Goal: Task Accomplishment & Management: Manage account settings

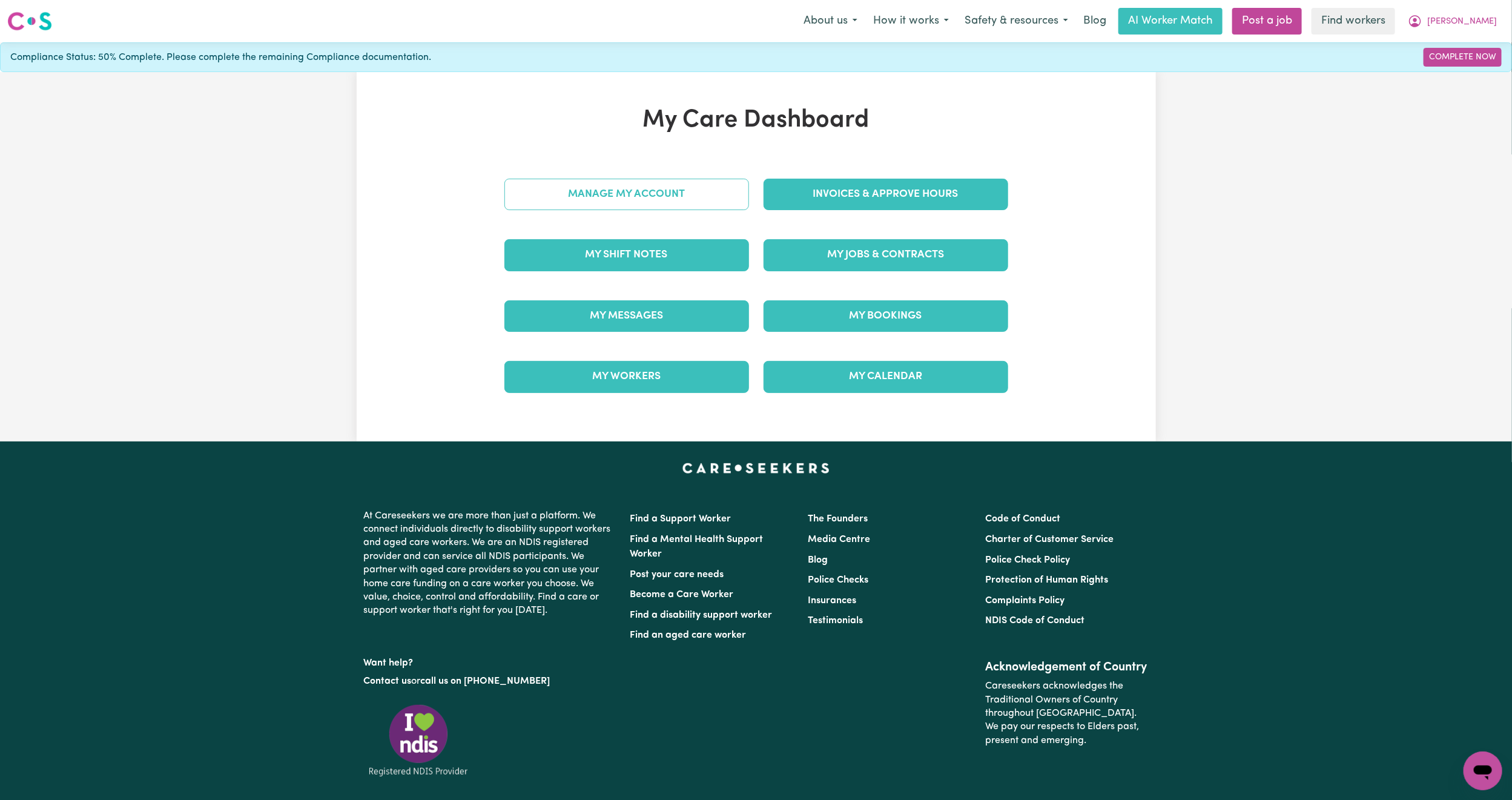
click at [563, 180] on link "Manage My Account" at bounding box center [626, 194] width 245 height 31
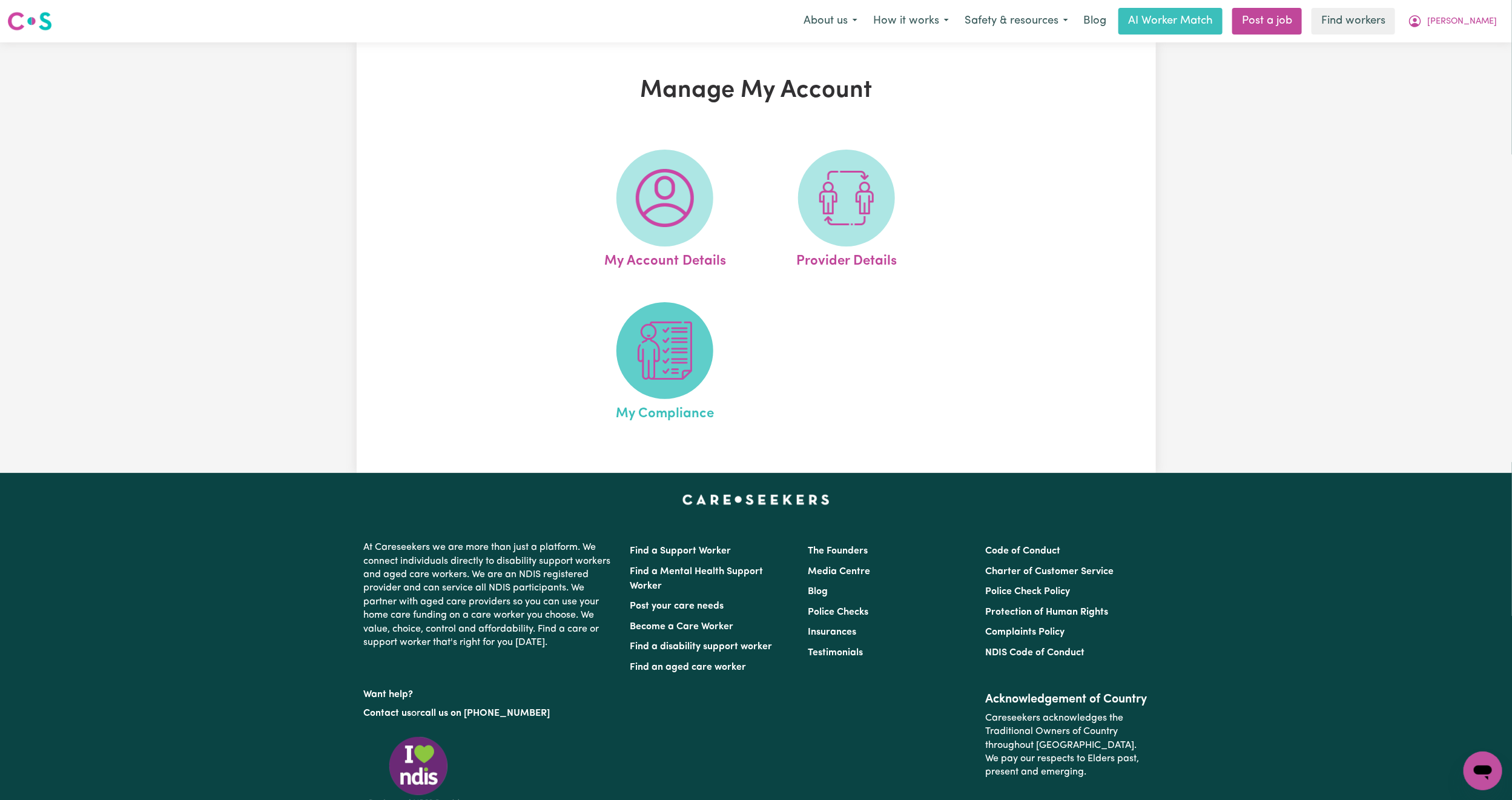
click at [672, 363] on img at bounding box center [665, 351] width 58 height 58
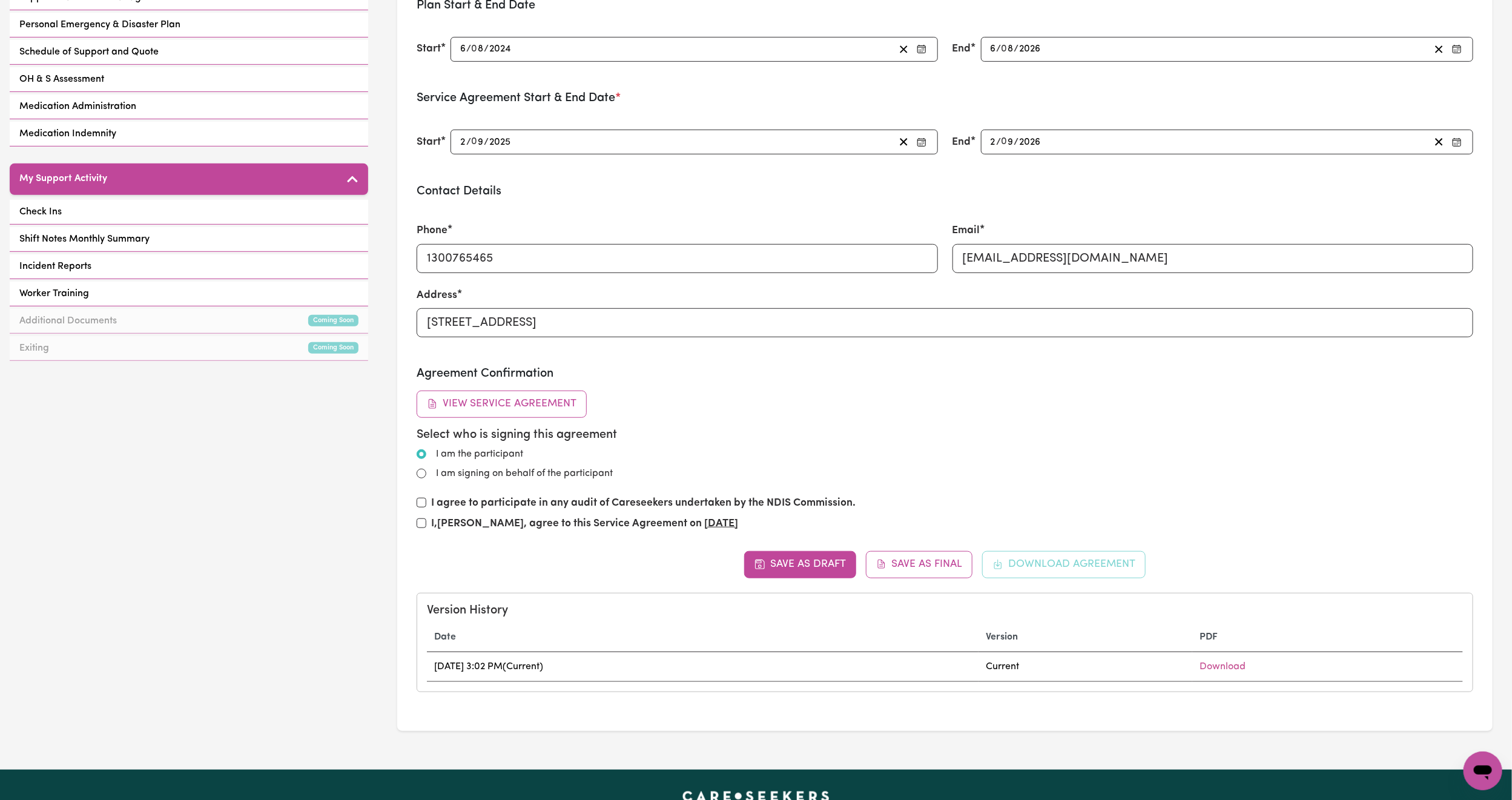
scroll to position [273, 0]
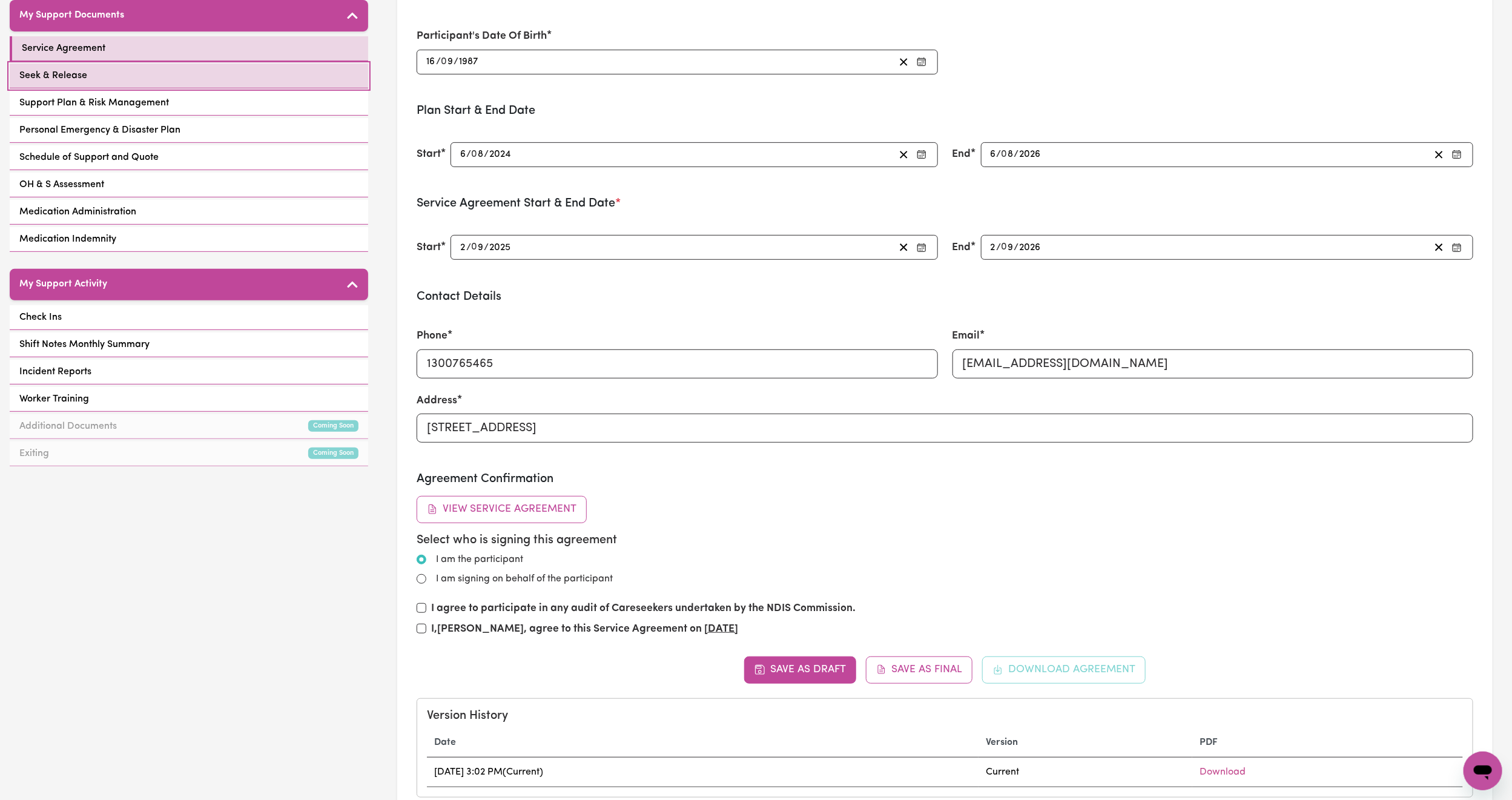
click at [228, 64] on link "Seek & Release" at bounding box center [189, 76] width 358 height 25
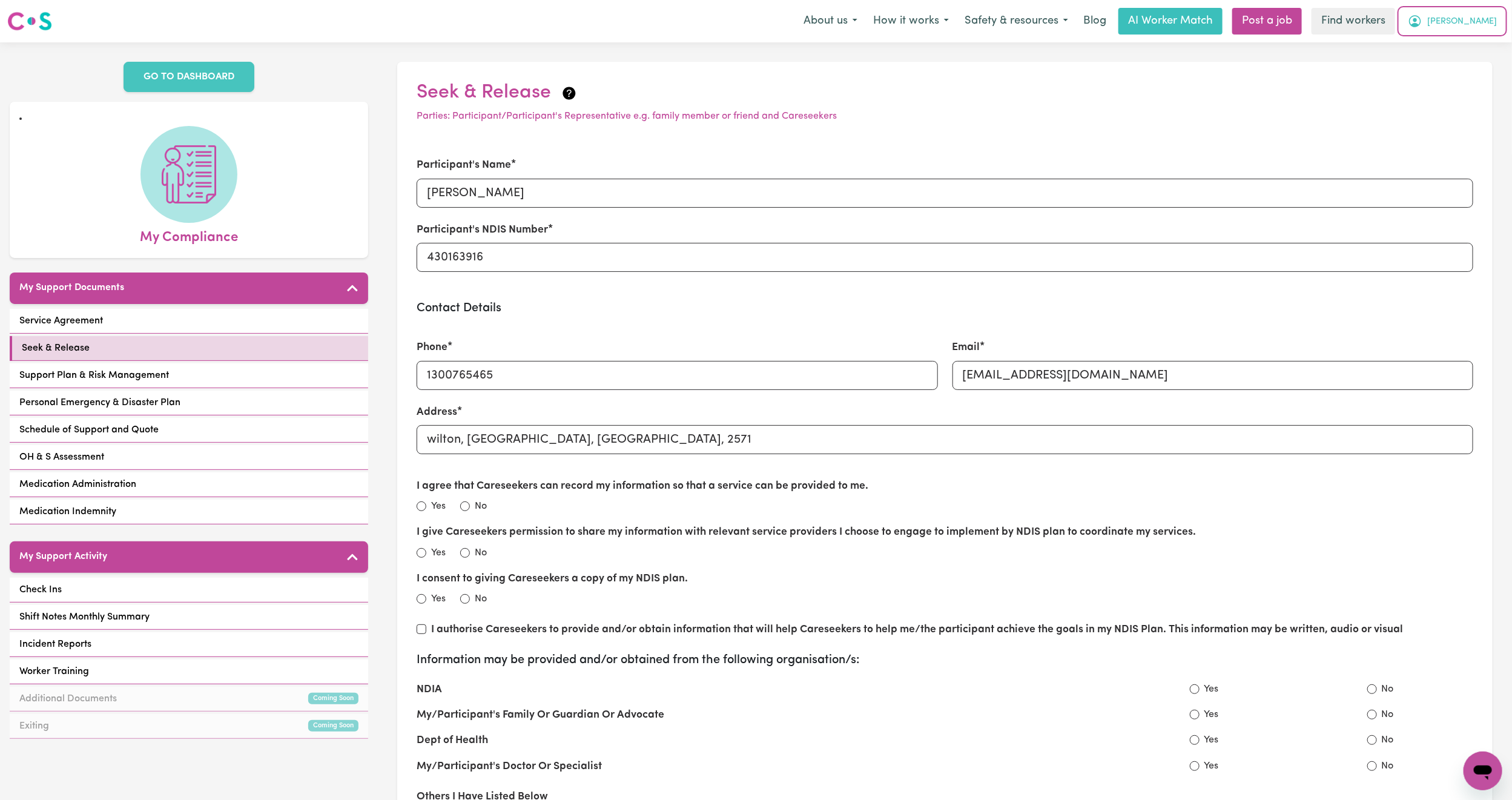
click at [1474, 33] on button "[PERSON_NAME]" at bounding box center [1452, 21] width 105 height 25
click at [1463, 73] on link "Logout" at bounding box center [1456, 70] width 96 height 23
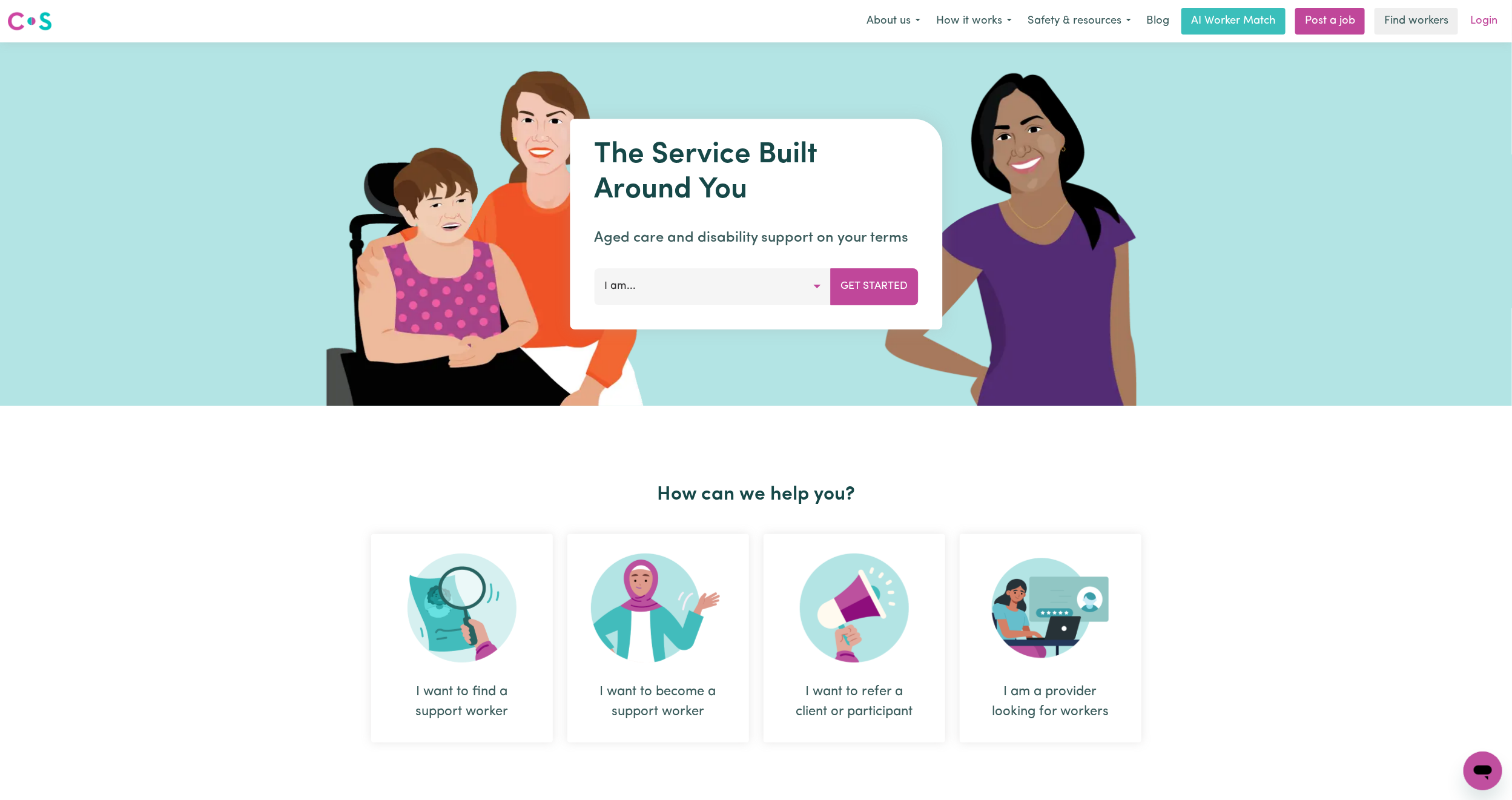
click at [1468, 24] on link "Login" at bounding box center [1484, 21] width 41 height 27
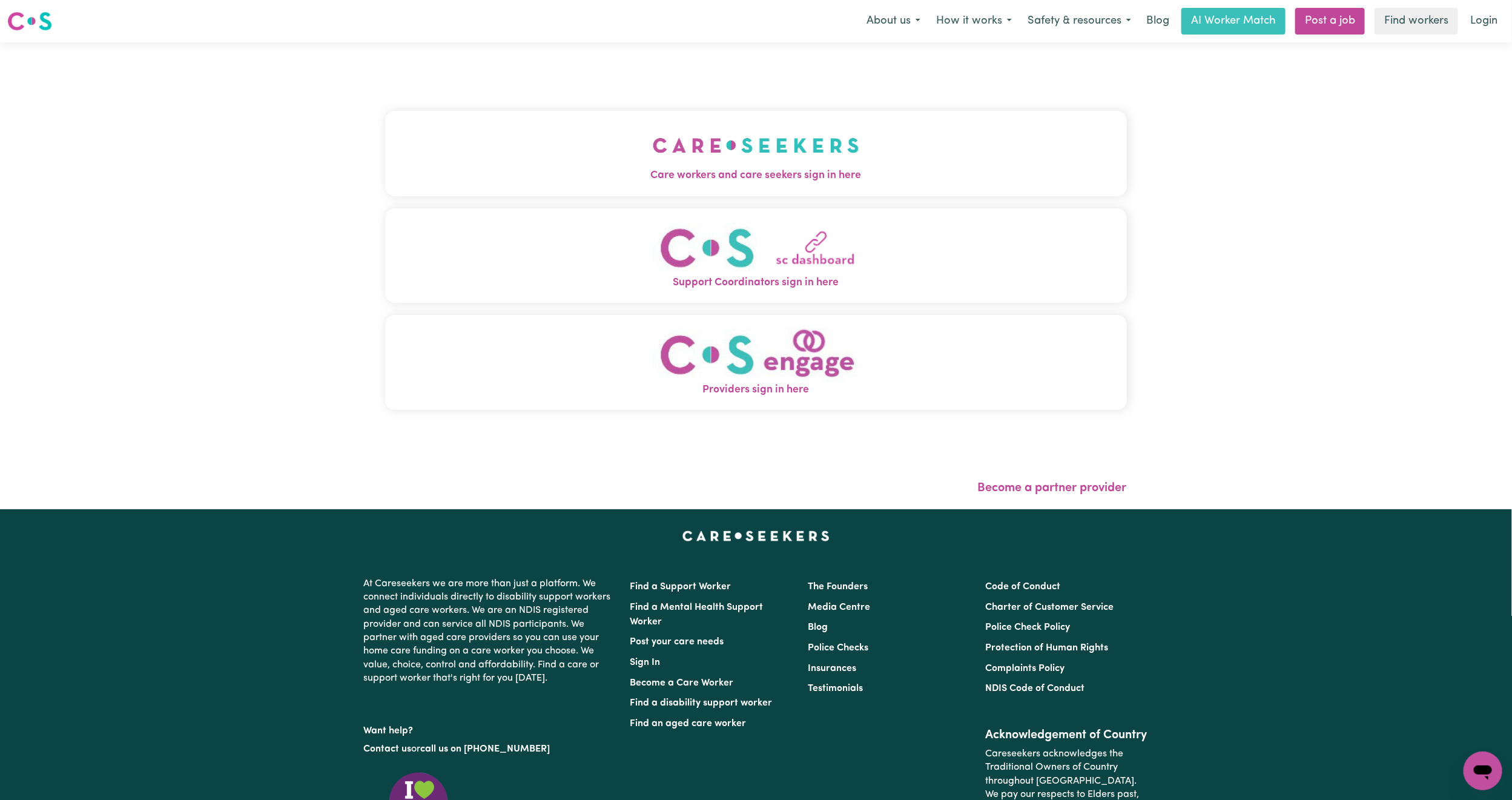
click at [507, 127] on button "Care workers and care seekers sign in here" at bounding box center [756, 153] width 742 height 84
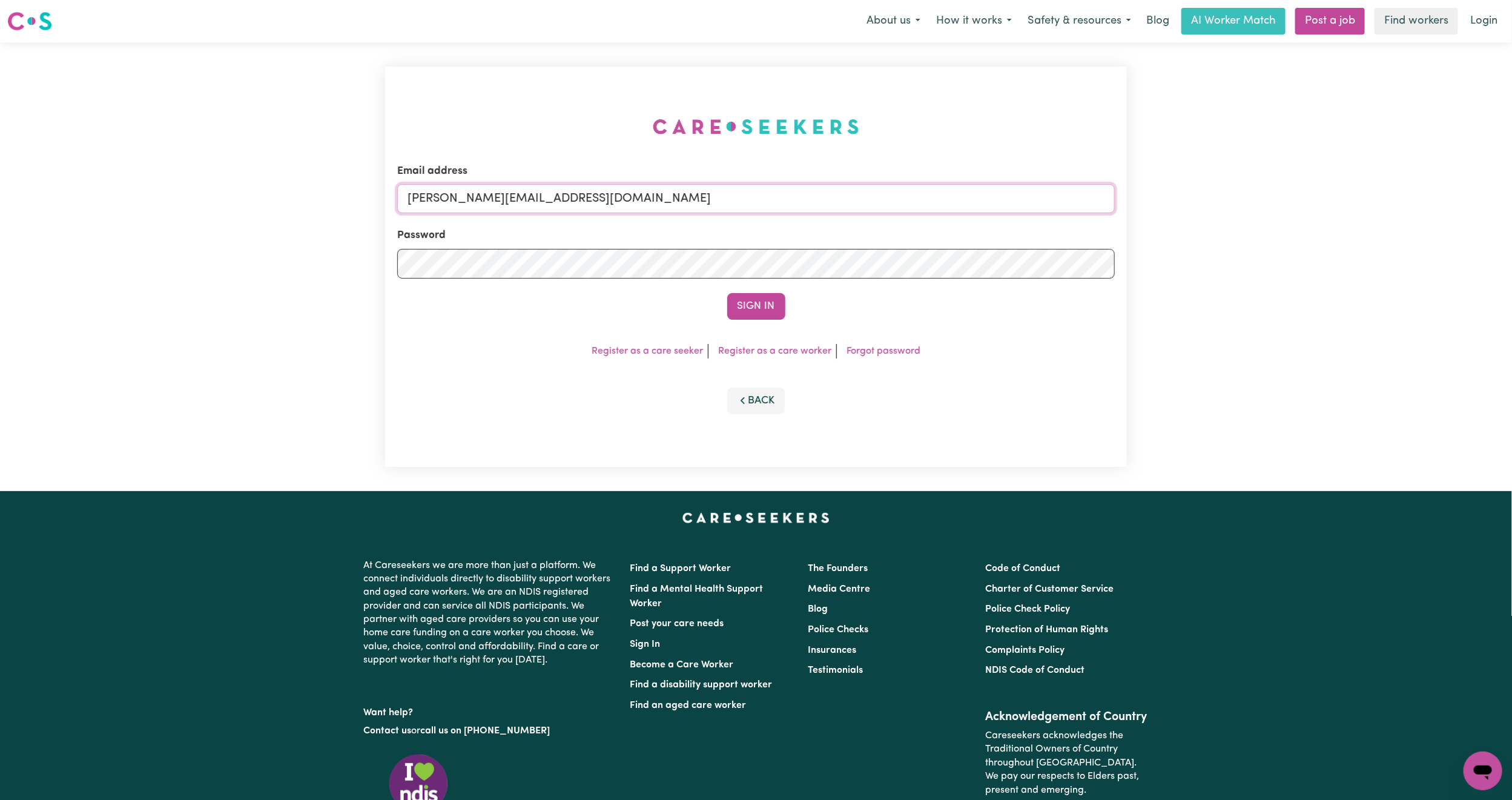
click at [541, 202] on input "[PERSON_NAME][EMAIL_ADDRESS][DOMAIN_NAME]" at bounding box center [756, 199] width 718 height 29
drag, startPoint x: 471, startPoint y: 194, endPoint x: 966, endPoint y: 206, distance: 495.1
click at [966, 206] on input "[EMAIL_ADDRESS][PERSON_NAME][DOMAIN_NAME]" at bounding box center [756, 199] width 718 height 29
type input "superuser~[PERSON_NAME][EMAIL_ADDRESS][DOMAIN_NAME]"
drag, startPoint x: 767, startPoint y: 287, endPoint x: 756, endPoint y: 312, distance: 27.3
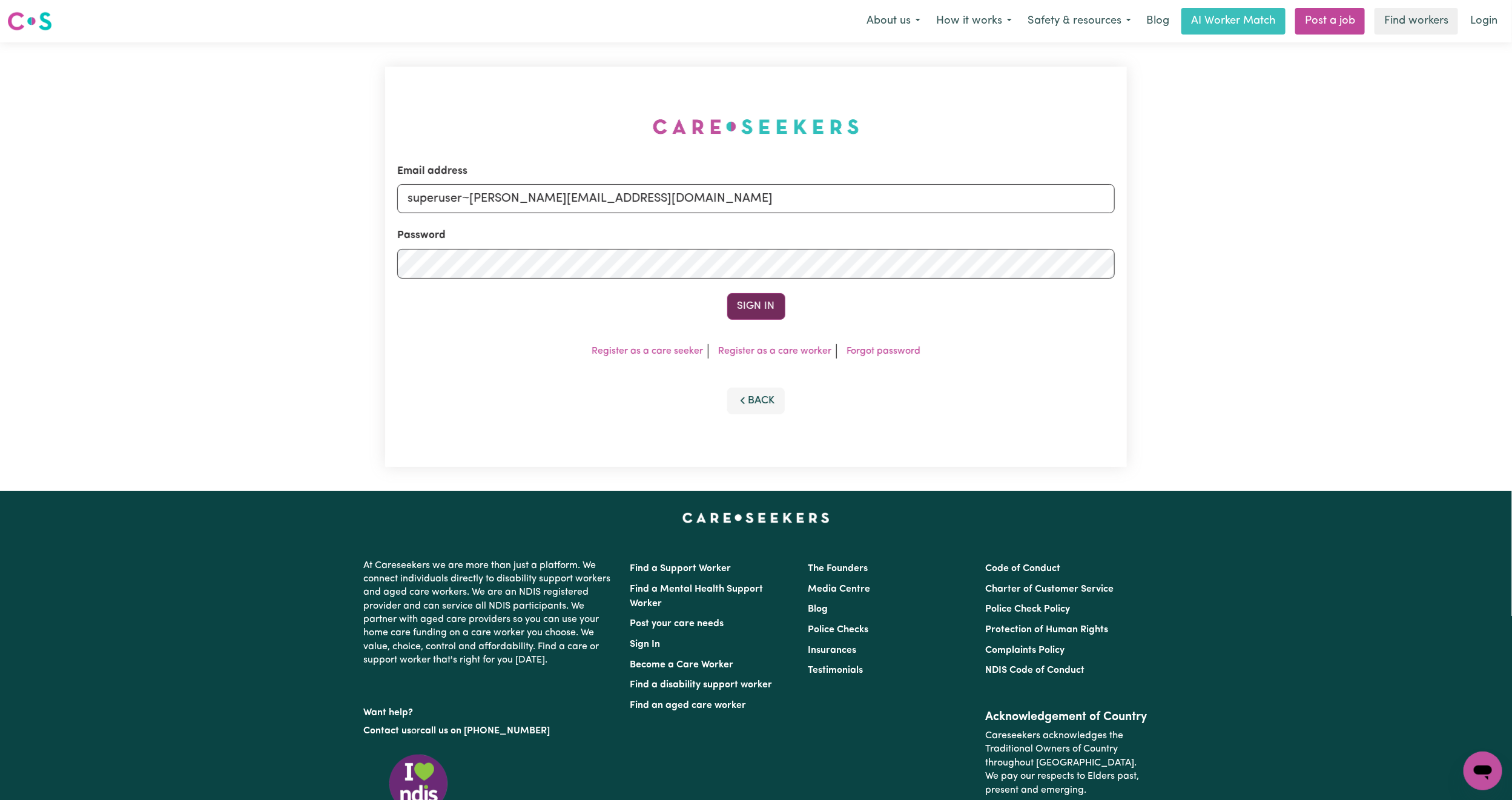
click at [767, 289] on form "Email address superuser~[PERSON_NAME][EMAIL_ADDRESS][DOMAIN_NAME] Password Sign…" at bounding box center [756, 242] width 718 height 157
click at [756, 312] on button "Sign In" at bounding box center [757, 306] width 58 height 27
